Goal: Transaction & Acquisition: Subscribe to service/newsletter

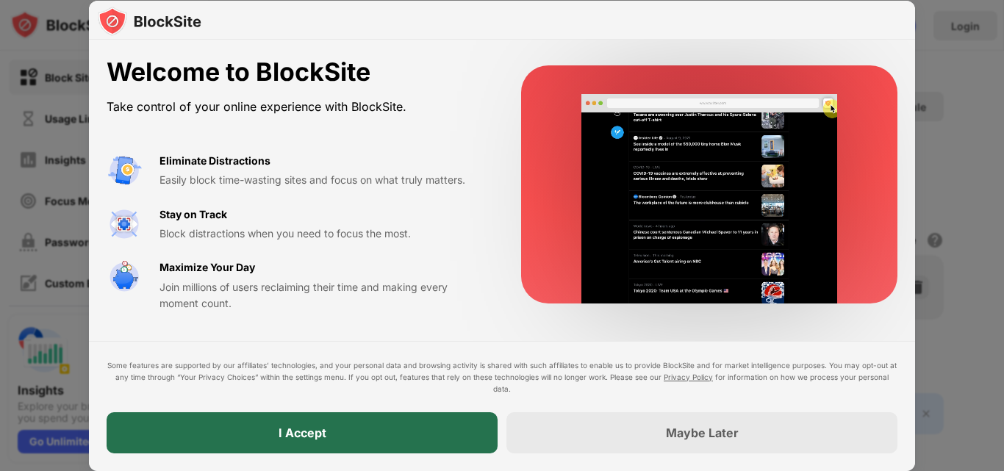
click at [382, 437] on div "I Accept" at bounding box center [302, 432] width 391 height 41
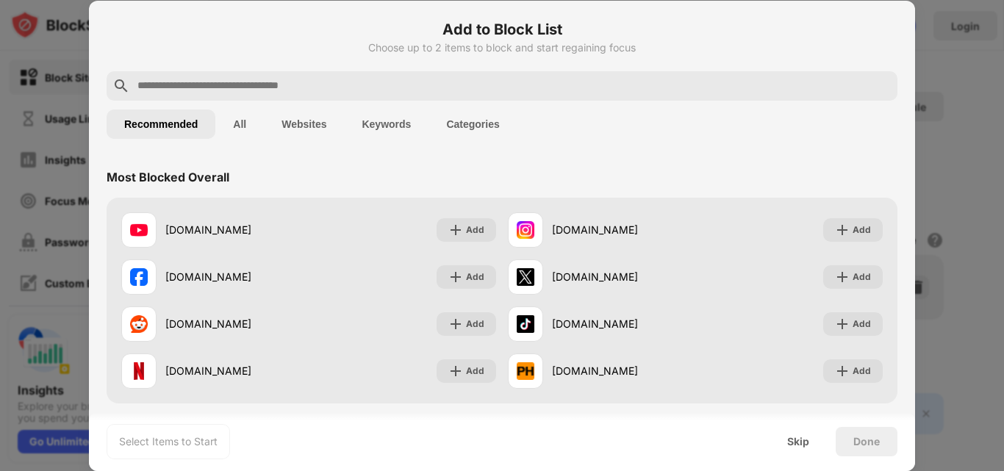
scroll to position [514, 0]
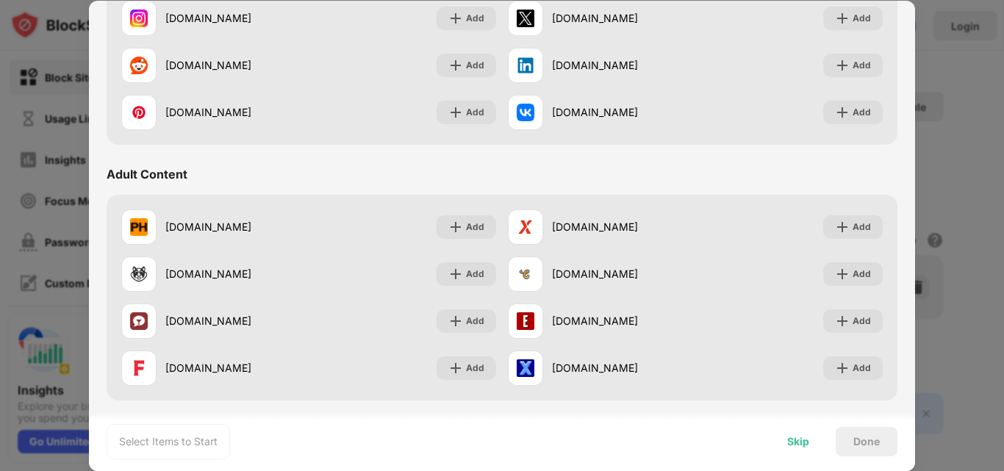
click at [788, 442] on div "Skip" at bounding box center [798, 442] width 22 height 12
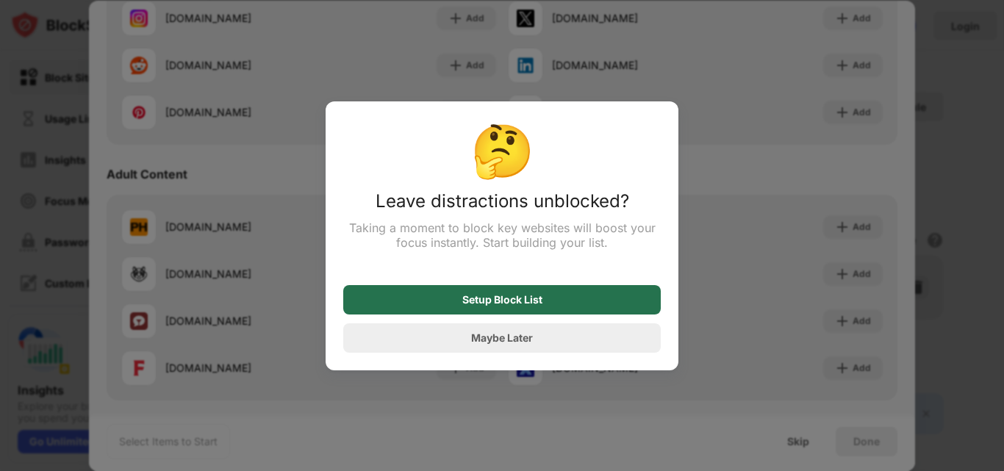
click at [579, 303] on div "Setup Block List" at bounding box center [501, 299] width 317 height 29
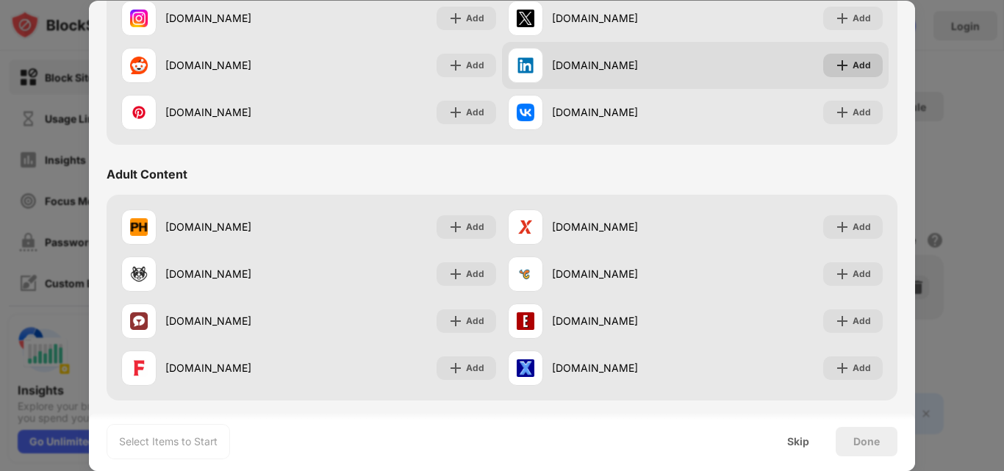
click at [852, 66] on div "Add" at bounding box center [861, 65] width 18 height 15
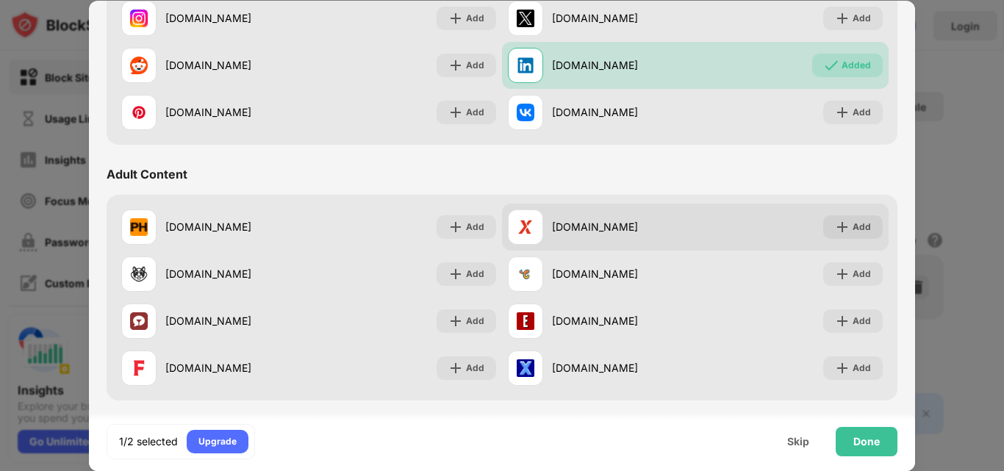
scroll to position [367, 0]
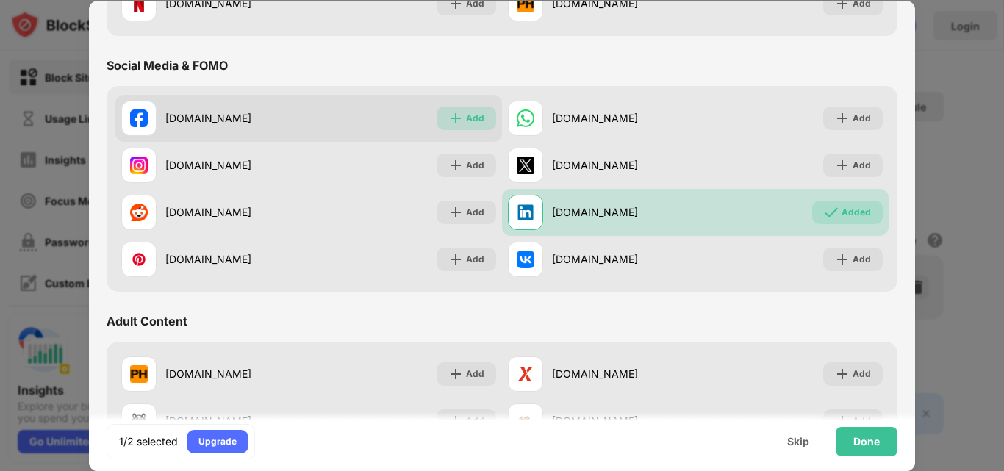
click at [466, 125] on div "Add" at bounding box center [475, 118] width 18 height 15
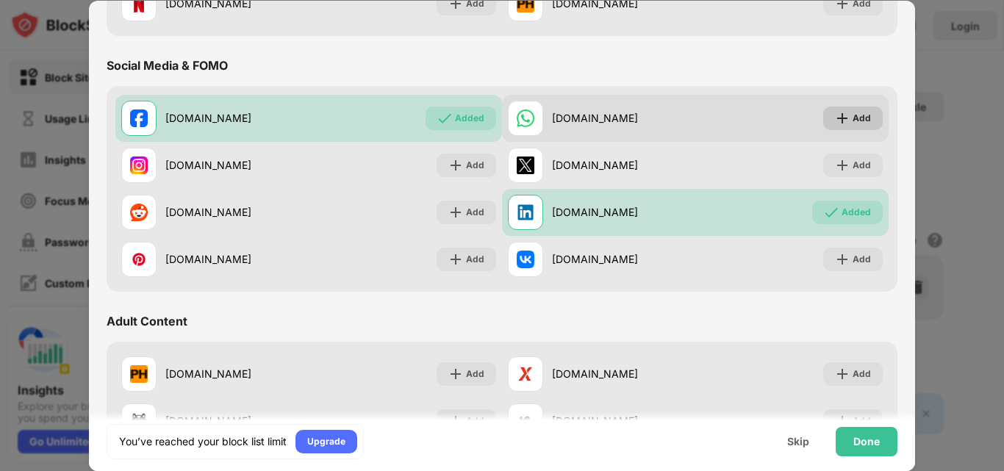
click at [838, 112] on img at bounding box center [842, 118] width 15 height 15
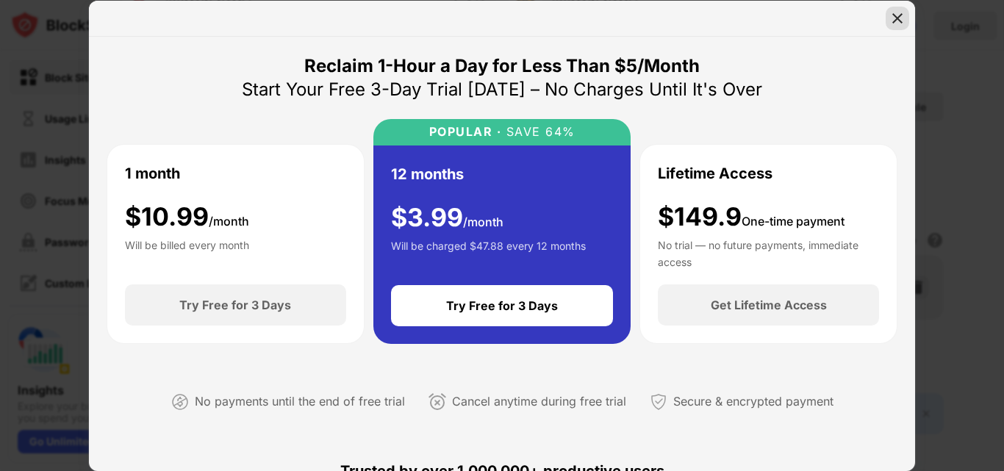
click at [893, 17] on img at bounding box center [897, 18] width 15 height 15
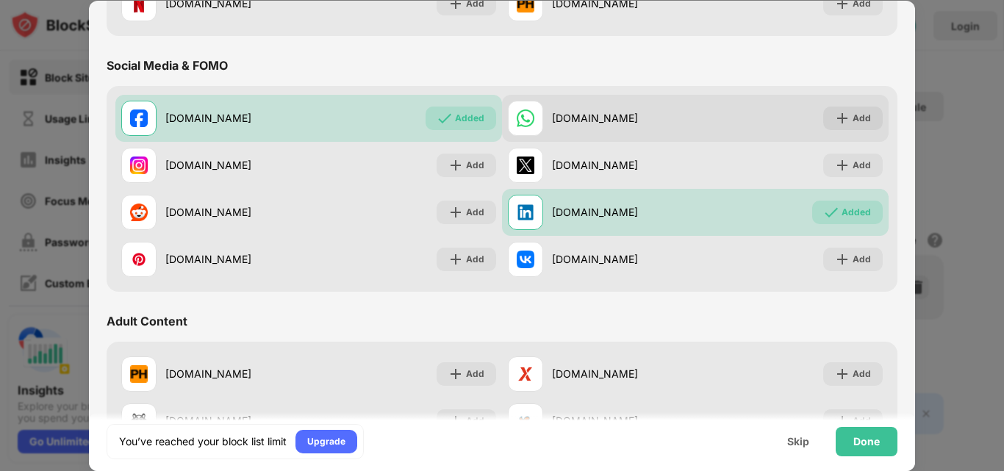
scroll to position [220, 0]
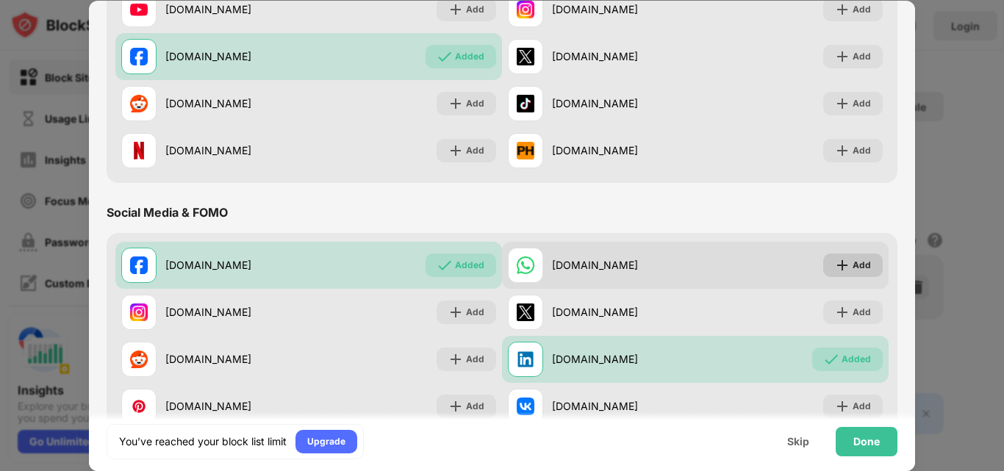
click at [835, 265] on img at bounding box center [842, 265] width 15 height 15
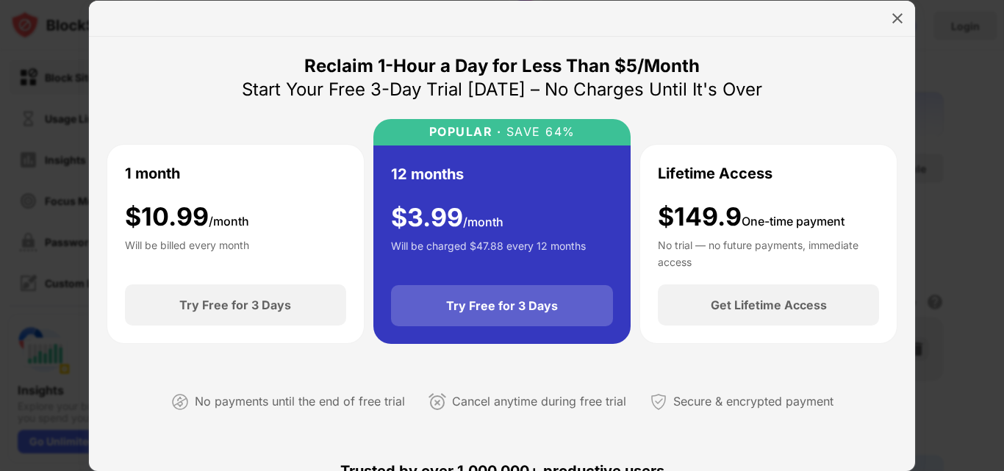
click at [573, 316] on div "Try Free for 3 Days" at bounding box center [502, 305] width 223 height 41
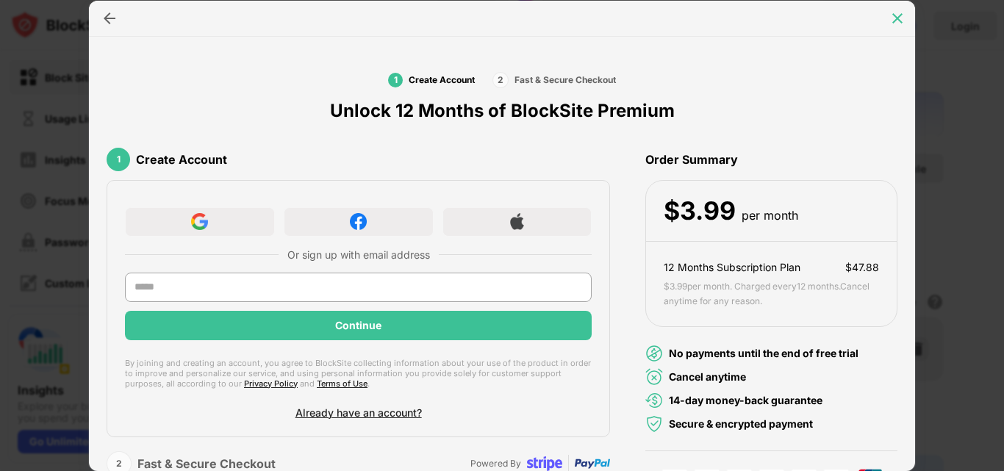
click at [902, 23] on img at bounding box center [897, 18] width 15 height 15
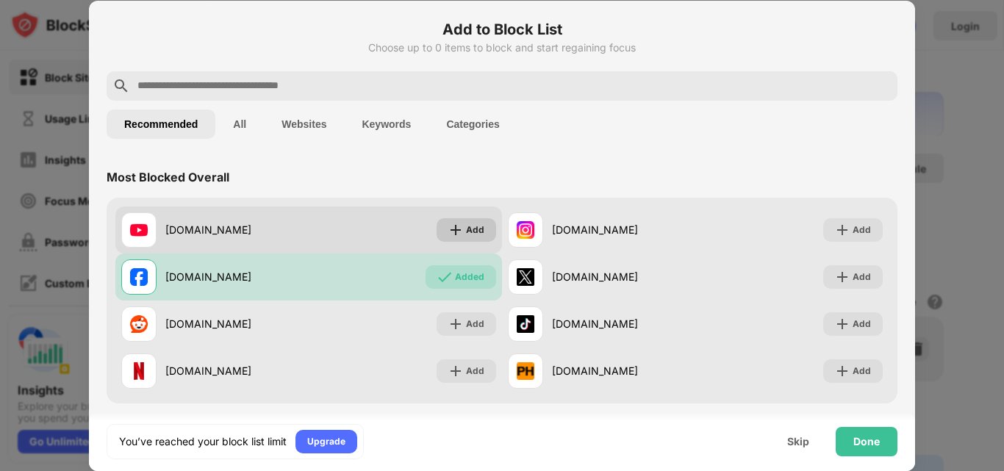
click at [466, 223] on div "Add" at bounding box center [475, 230] width 18 height 15
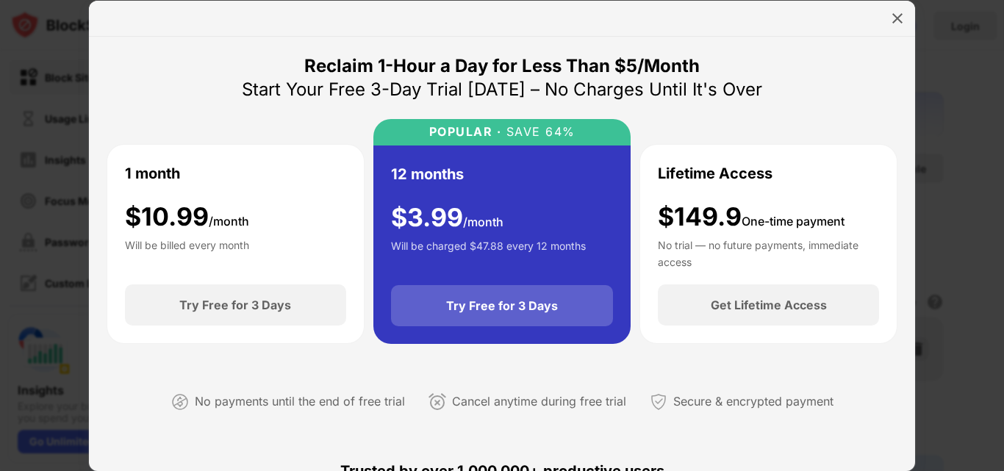
click at [516, 294] on div "Try Free for 3 Days" at bounding box center [502, 305] width 223 height 41
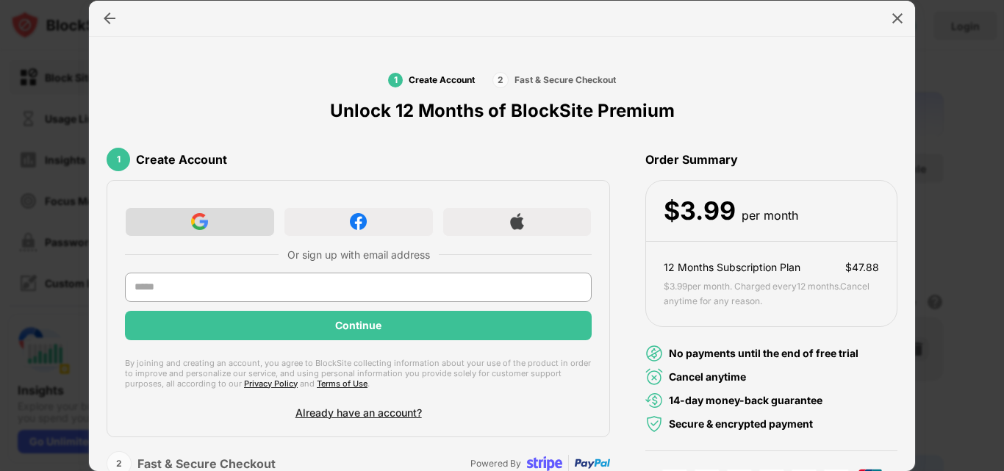
click at [233, 223] on div at bounding box center [200, 221] width 150 height 29
click at [228, 220] on div at bounding box center [200, 221] width 150 height 29
click at [904, 14] on img at bounding box center [897, 18] width 15 height 15
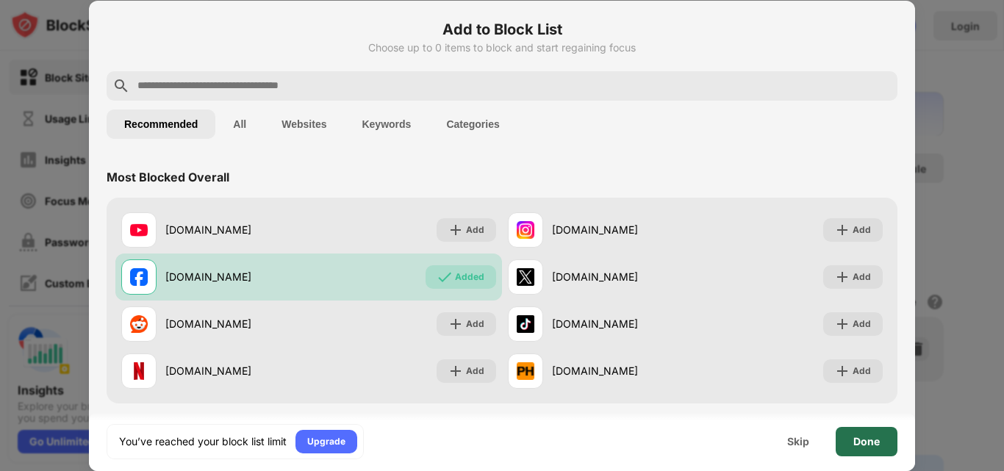
click at [868, 447] on div "Done" at bounding box center [866, 441] width 62 height 29
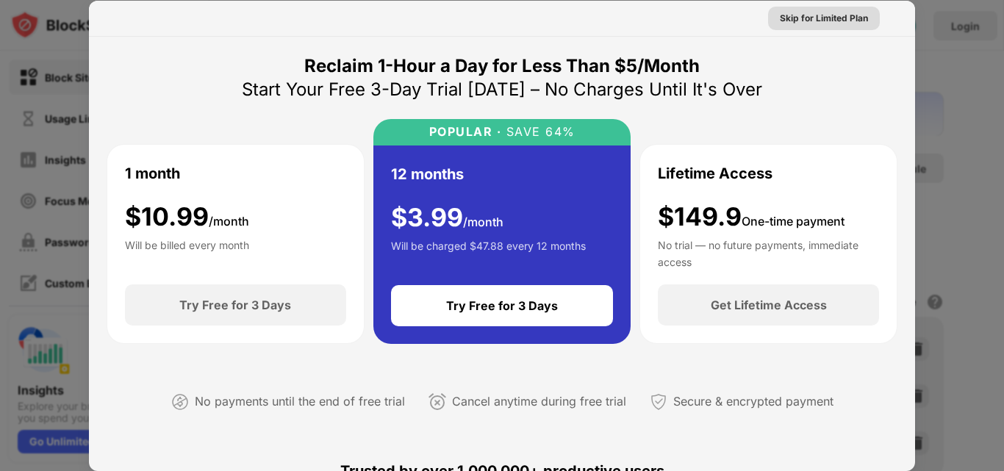
click at [829, 18] on div "Skip for Limited Plan" at bounding box center [823, 18] width 88 height 15
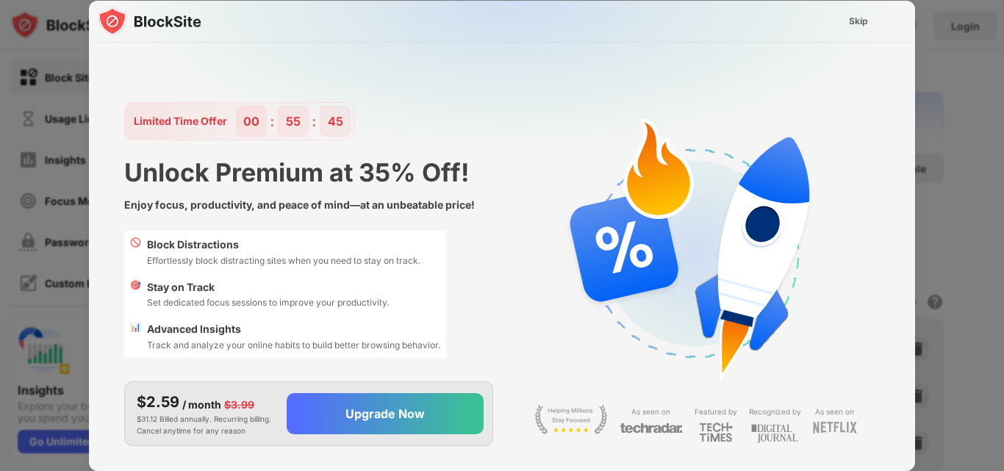
click at [840, 21] on div "Skip" at bounding box center [858, 22] width 43 height 24
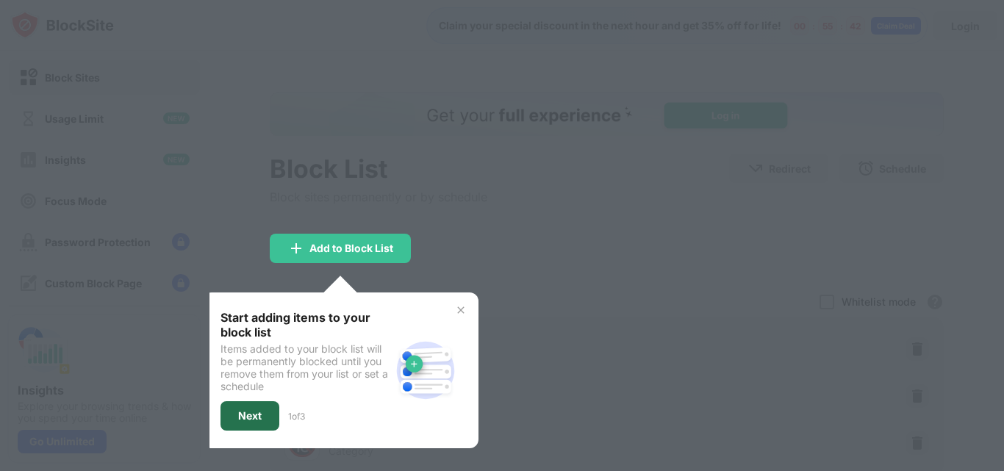
click at [269, 417] on div "Next" at bounding box center [249, 415] width 59 height 29
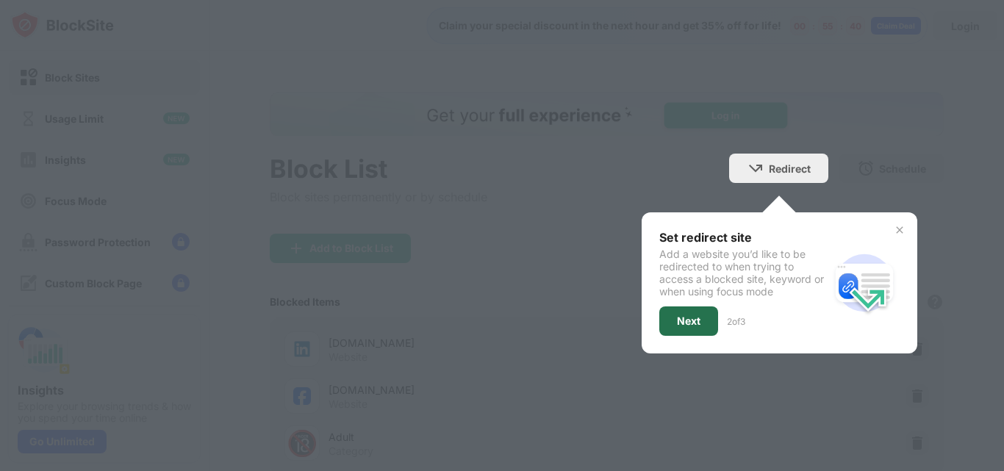
click at [677, 321] on div "Next" at bounding box center [689, 321] width 24 height 12
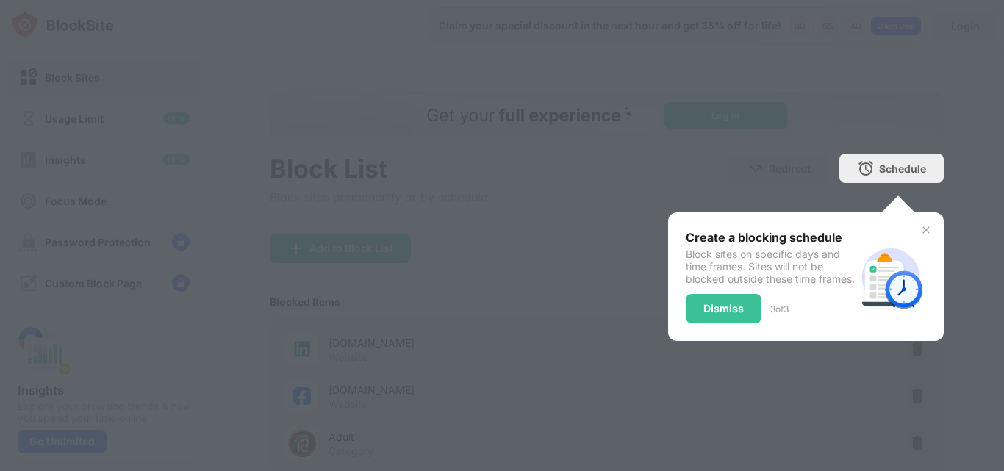
click at [685, 322] on div "Dismiss" at bounding box center [723, 308] width 76 height 29
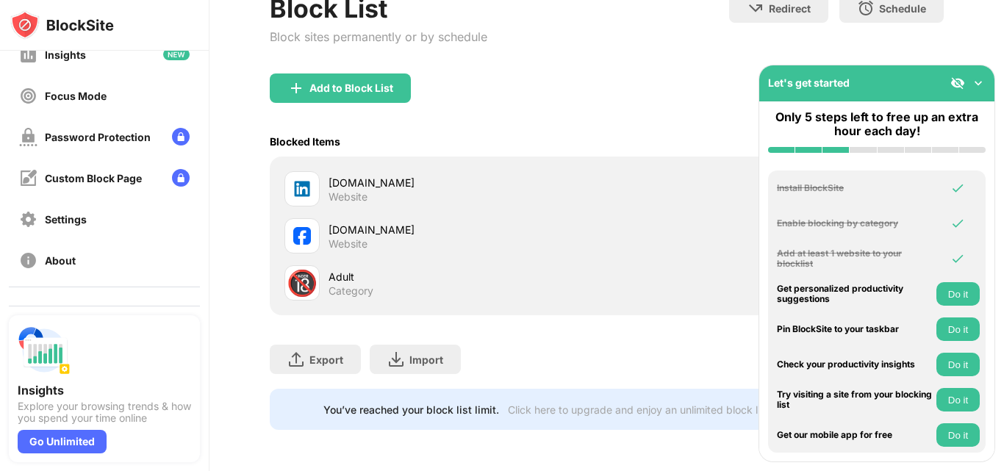
scroll to position [175, 0]
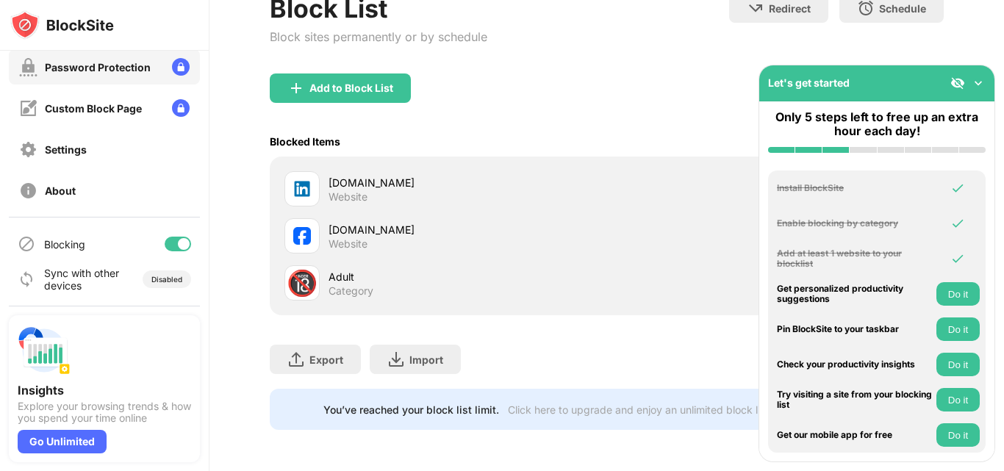
click at [119, 68] on div "Password Protection" at bounding box center [98, 67] width 106 height 12
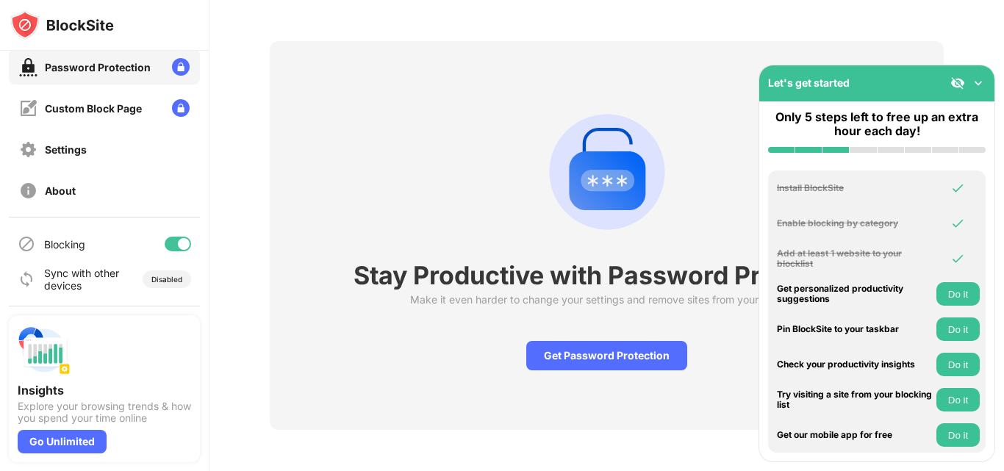
scroll to position [62, 0]
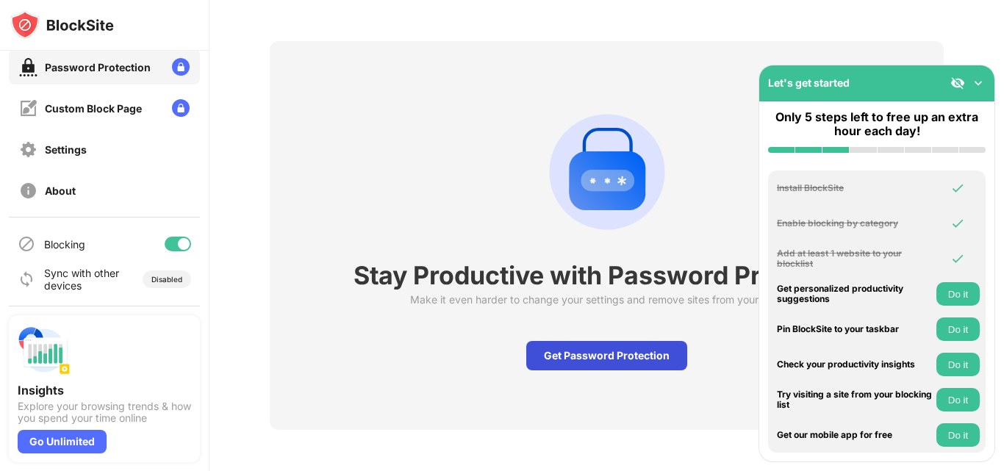
click at [611, 347] on div "Get Password Protection" at bounding box center [606, 355] width 161 height 29
